Goal: Information Seeking & Learning: Learn about a topic

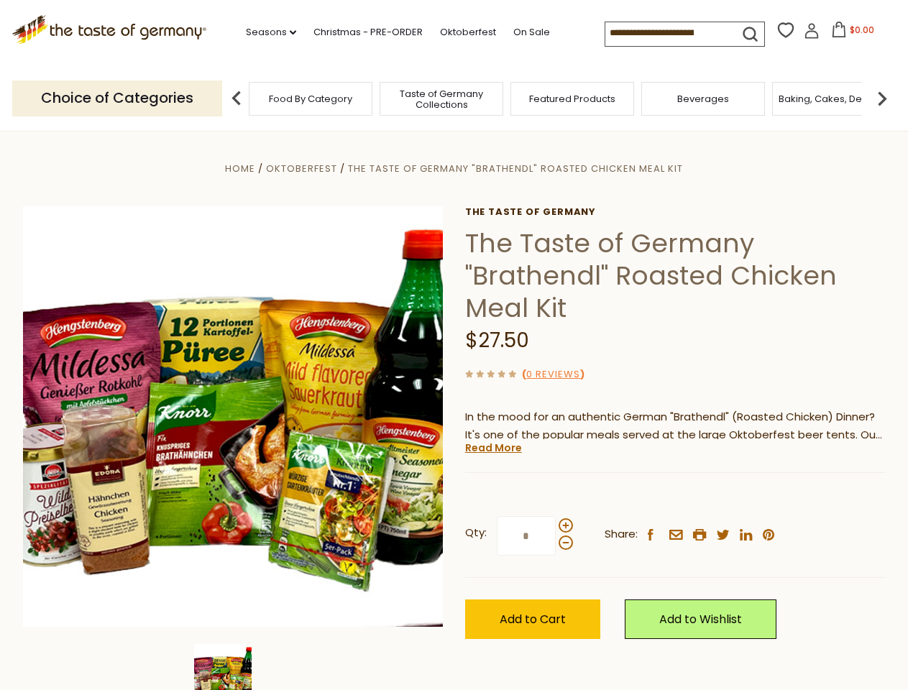
click at [454, 345] on div "Home Oktoberfest The Taste of Germany "Brathendl" Roasted Chicken Meal Kit The …" at bounding box center [454, 436] width 884 height 553
click at [265, 32] on link "Seasons dropdown_arrow" at bounding box center [271, 32] width 50 height 16
click at [667, 33] on input at bounding box center [665, 32] width 121 height 20
click at [850, 34] on span "$0.00" at bounding box center [862, 30] width 24 height 12
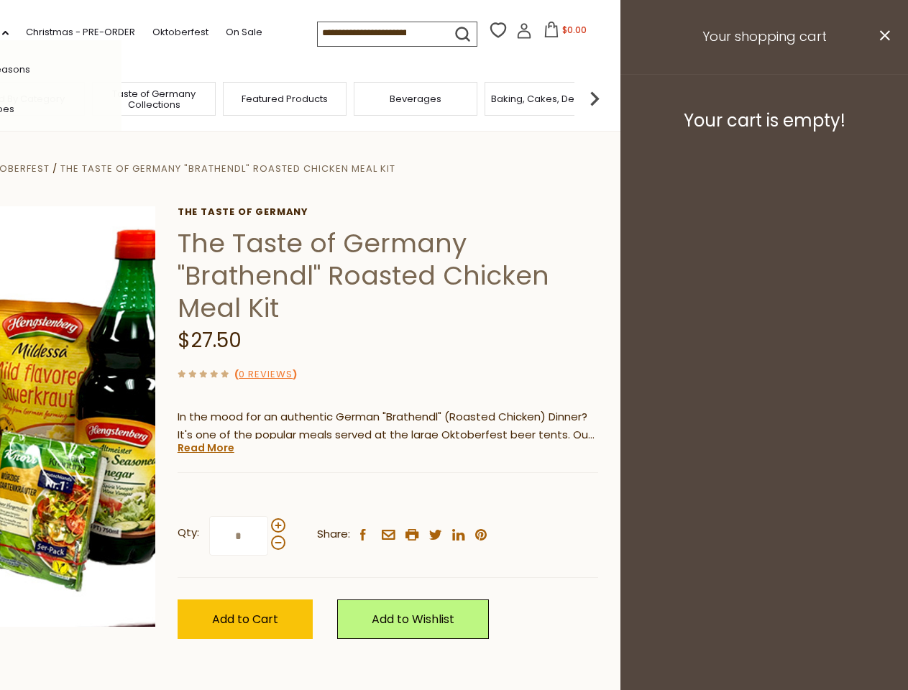
click at [121, 98] on div "All Seasons Recipes Game Day [DATE] [DATE] [DATE][PERSON_NAME] [DATE] Springfes…" at bounding box center [39, 344] width 163 height 609
click at [609, 98] on img at bounding box center [594, 98] width 29 height 29
click at [454, 410] on p "In the mood for an authentic German "Brathendl" (Roasted Chicken) Dinner? It's …" at bounding box center [388, 426] width 420 height 36
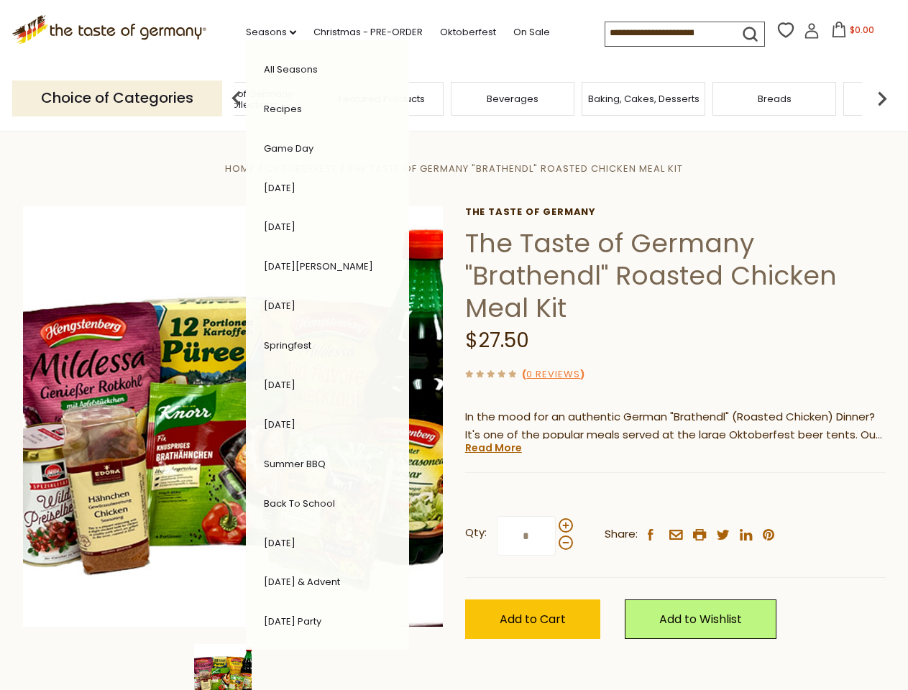
click at [233, 667] on img at bounding box center [222, 672] width 57 height 57
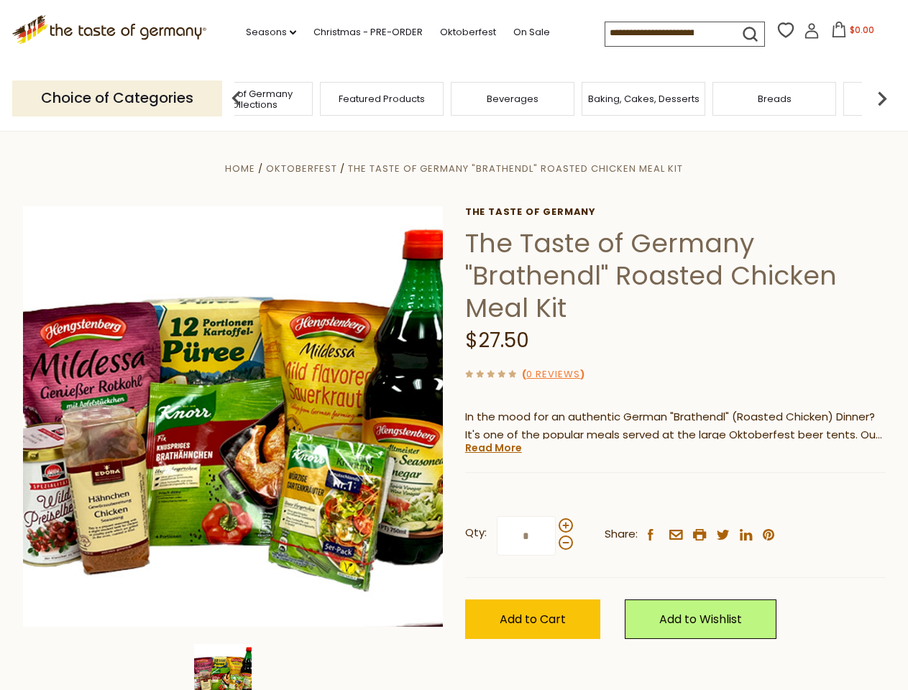
click at [233, 667] on img at bounding box center [222, 672] width 57 height 57
click at [492, 448] on link "Read More" at bounding box center [493, 448] width 57 height 14
